Goal: Share content

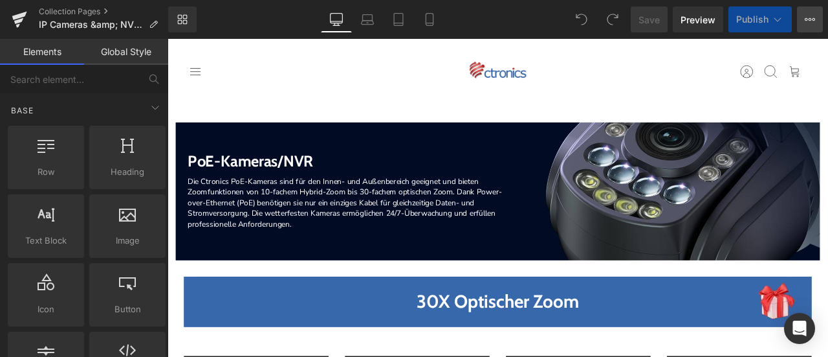
click at [809, 19] on icon at bounding box center [810, 19] width 3 height 3
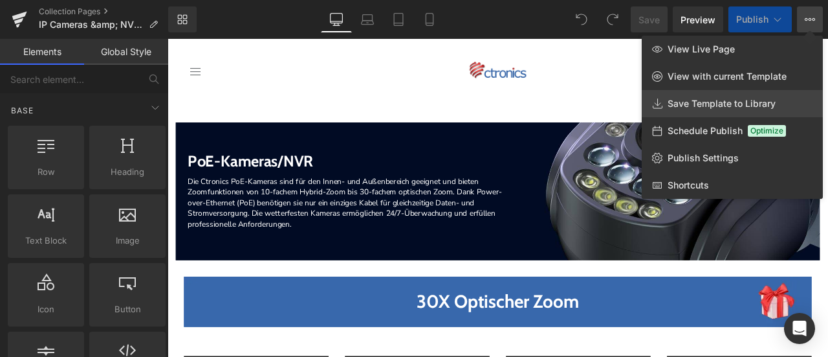
click at [718, 104] on span "Save Template to Library" at bounding box center [722, 104] width 108 height 12
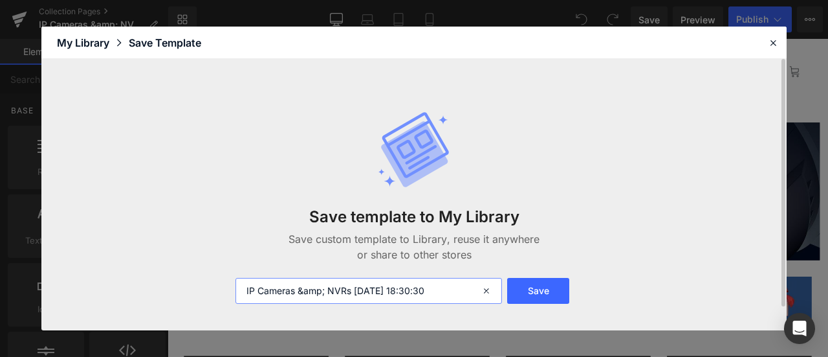
click at [453, 289] on input "IP Cameras &amp; NVRs [DATE] 18:30:30" at bounding box center [369, 291] width 267 height 26
drag, startPoint x: 454, startPoint y: 292, endPoint x: 214, endPoint y: 298, distance: 240.8
click at [214, 298] on div "Save template to My Library Save custom template to Library, reuse it anywhere …" at bounding box center [413, 194] width 745 height 270
type input "826"
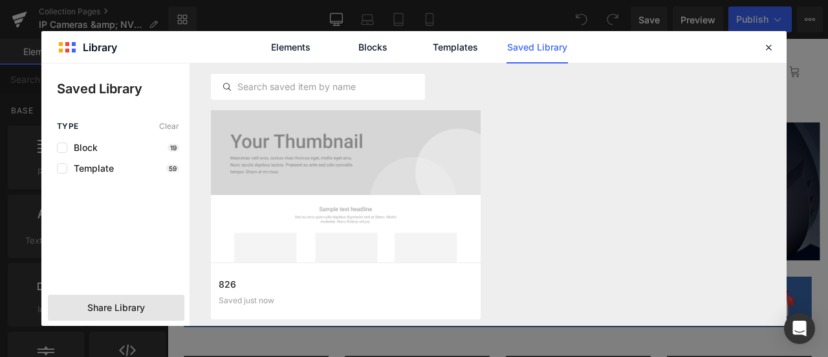
click at [97, 305] on span "Share Library" at bounding box center [116, 307] width 58 height 13
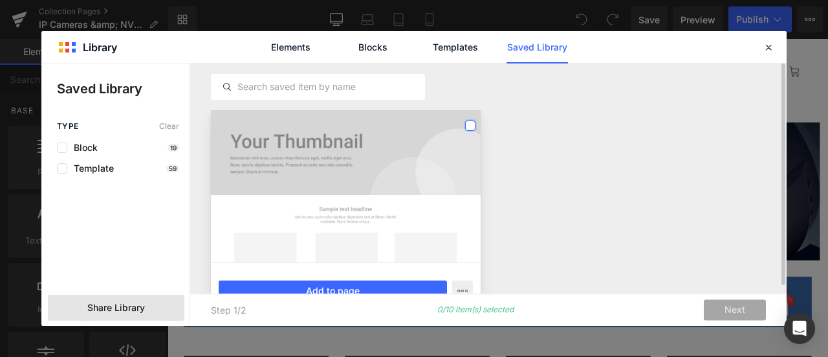
click at [468, 125] on label at bounding box center [470, 125] width 10 height 10
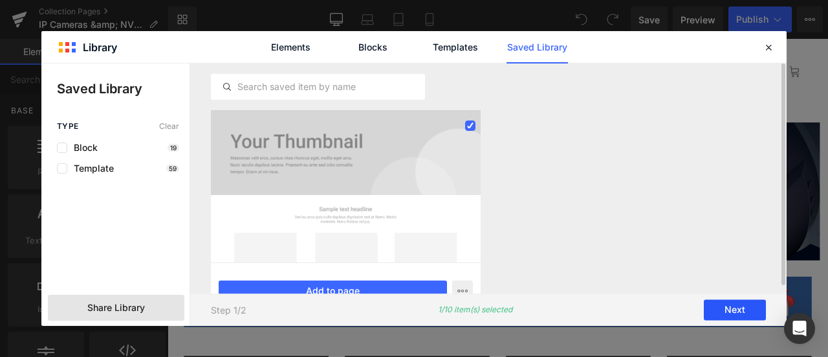
click at [744, 305] on button "Next" at bounding box center [735, 310] width 62 height 21
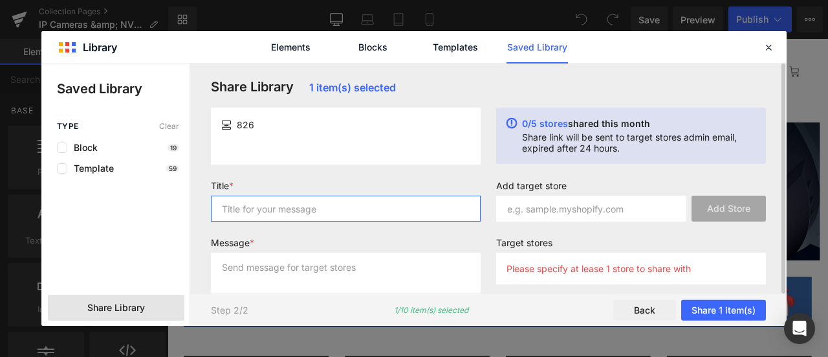
click at [325, 204] on input "text" at bounding box center [346, 208] width 270 height 26
type input "11"
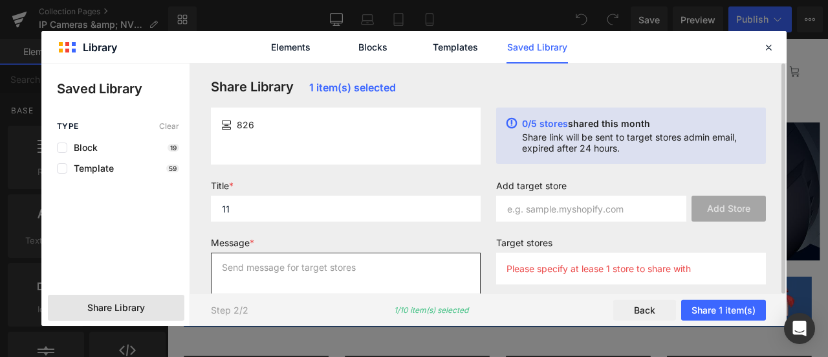
click at [345, 270] on textarea at bounding box center [346, 278] width 270 height 52
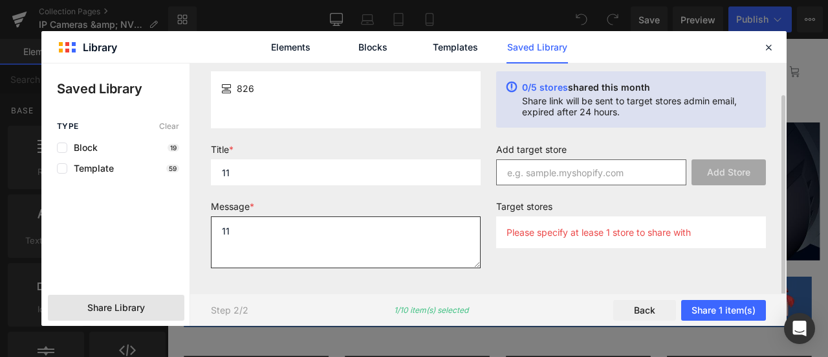
type textarea "11"
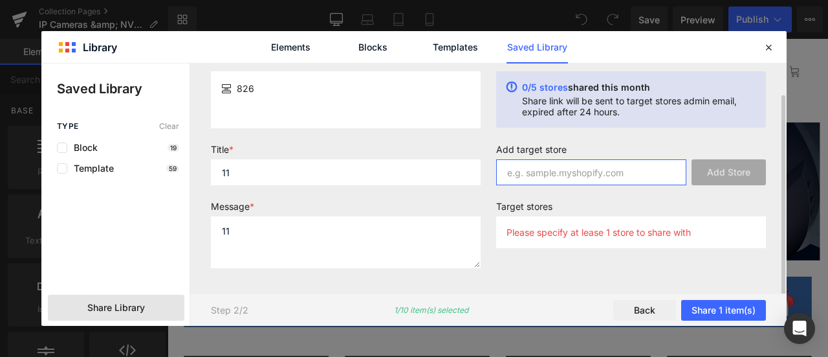
click at [540, 169] on input "text" at bounding box center [591, 172] width 190 height 26
paste input "[DOMAIN_NAME]"
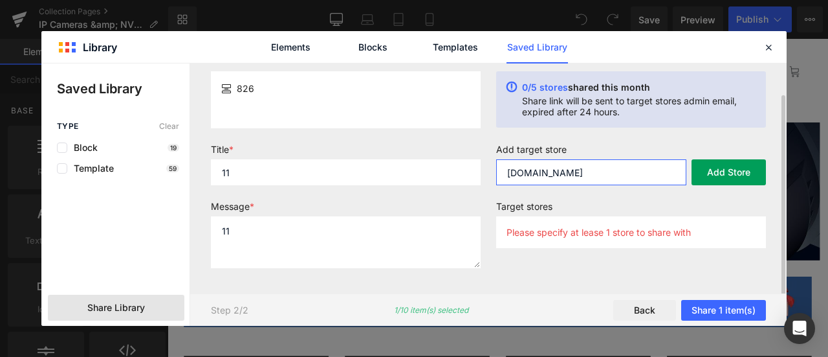
type input "[DOMAIN_NAME]"
click at [713, 175] on button "Add Store" at bounding box center [729, 172] width 74 height 26
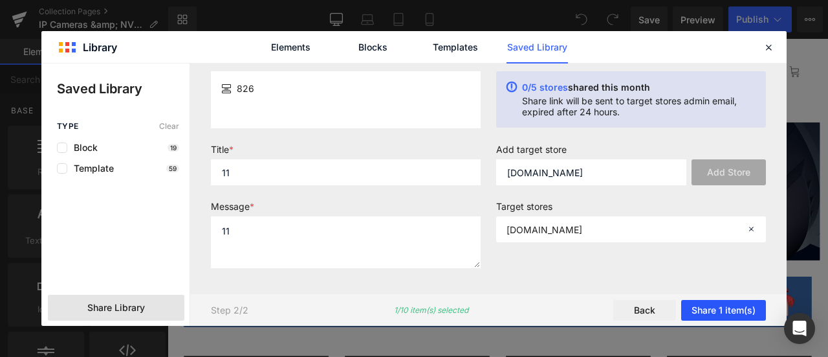
click at [738, 303] on button "Share 1 item(s)" at bounding box center [723, 310] width 85 height 21
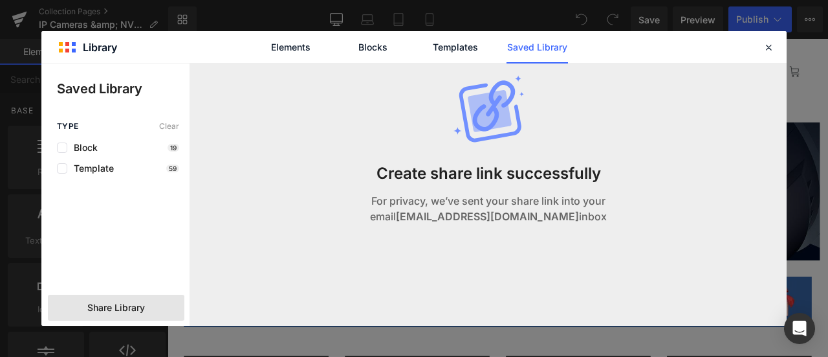
scroll to position [0, 0]
click at [771, 48] on icon at bounding box center [769, 47] width 12 height 12
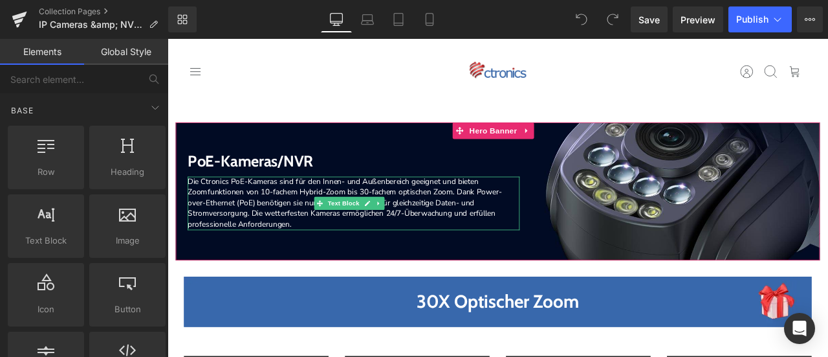
click at [280, 221] on span "Die Ctronics PoE-Kameras sind für den Innen- und Außenbereich geeignet und biet…" at bounding box center [378, 233] width 373 height 63
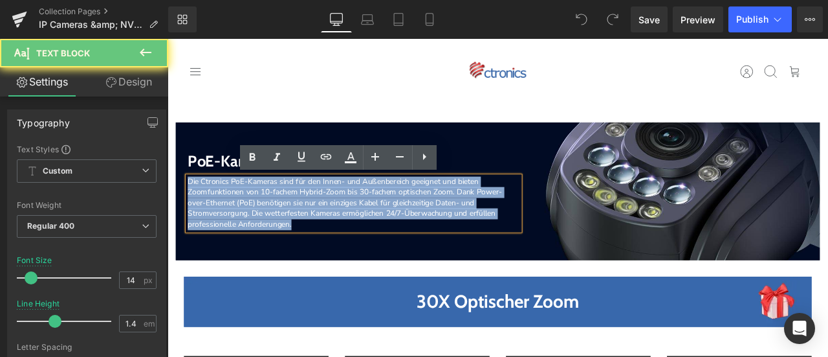
click at [280, 221] on span "Die Ctronics PoE-Kameras sind für den Innen- und Außenbereich geeignet und biet…" at bounding box center [378, 233] width 373 height 63
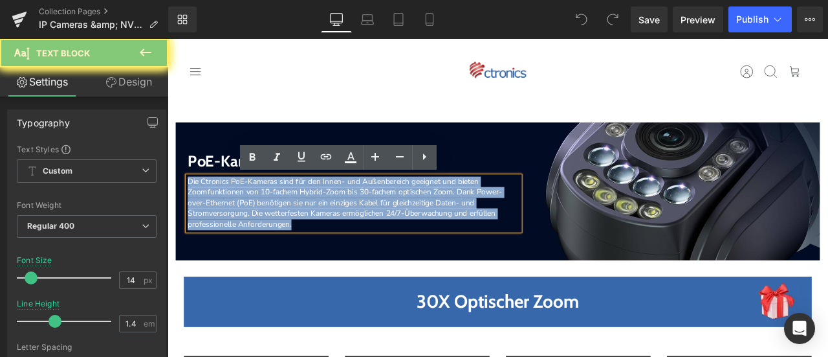
click at [280, 221] on span "Die Ctronics PoE-Kameras sind für den Innen- und Außenbereich geeignet und biet…" at bounding box center [378, 233] width 373 height 63
copy span "Die Ctronics PoE-Kameras sind für den Innen- und Außenbereich geeignet und biet…"
